Goal: Task Accomplishment & Management: Use online tool/utility

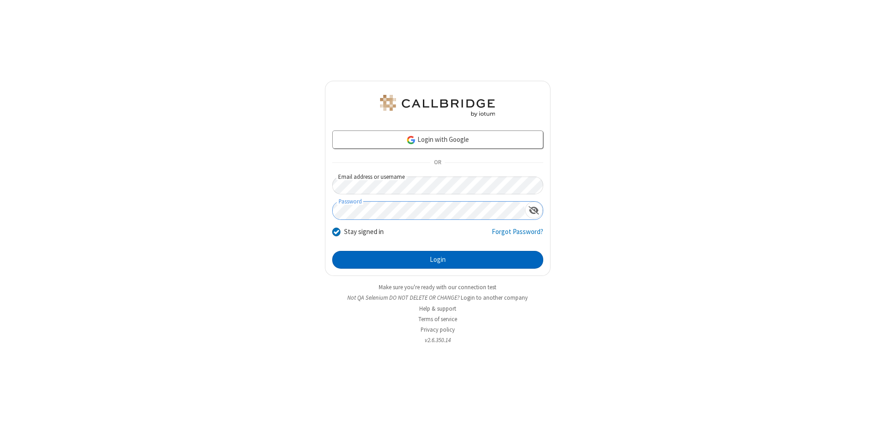
click at [438, 260] on button "Login" at bounding box center [437, 260] width 211 height 18
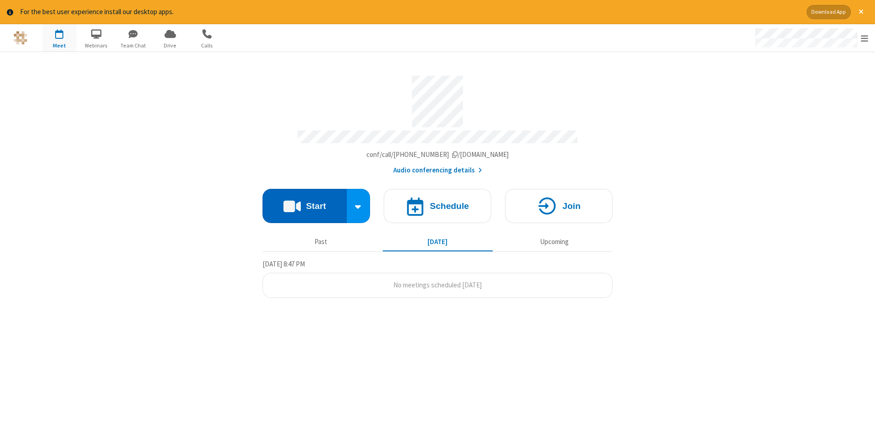
click at [305, 202] on button "Start" at bounding box center [305, 206] width 84 height 34
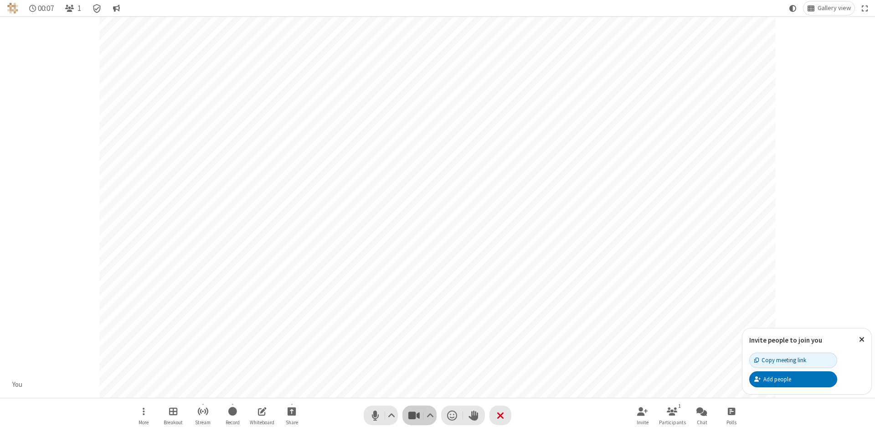
click at [414, 415] on span "Stop video (Alt+V)" at bounding box center [414, 415] width 14 height 13
click at [414, 415] on span "Start video (Alt+V)" at bounding box center [414, 415] width 14 height 13
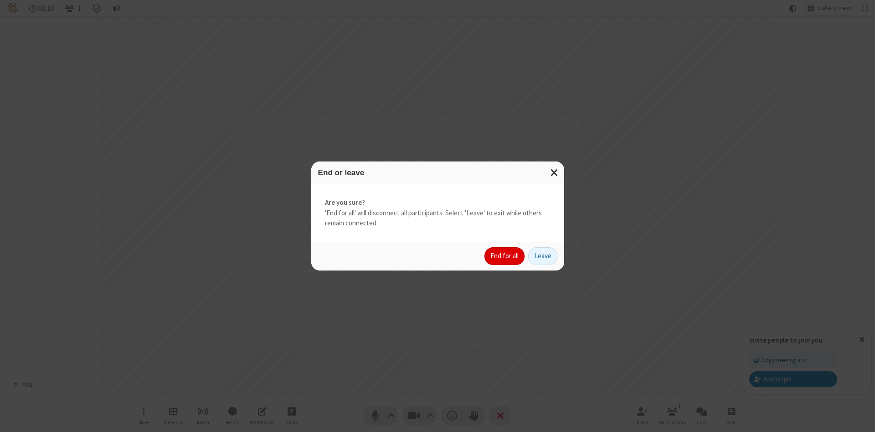
click at [505, 256] on button "End for all" at bounding box center [505, 256] width 40 height 18
